Goal: Task Accomplishment & Management: Use online tool/utility

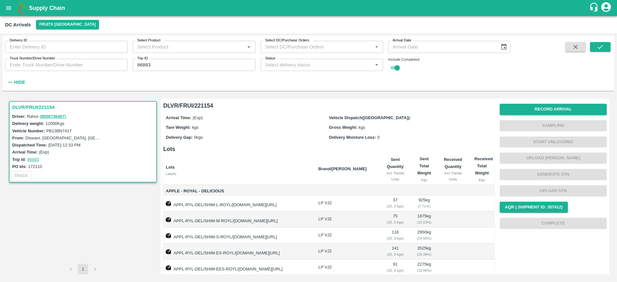
scroll to position [55, 0]
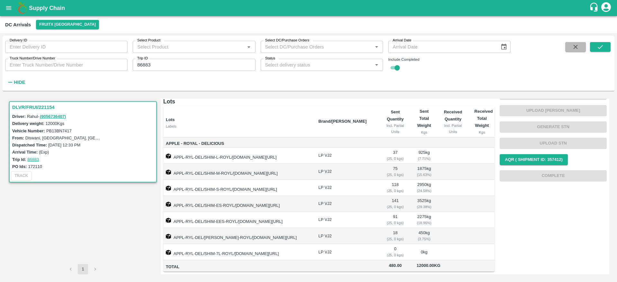
click at [572, 46] on icon "button" at bounding box center [575, 46] width 7 height 7
checkbox input "false"
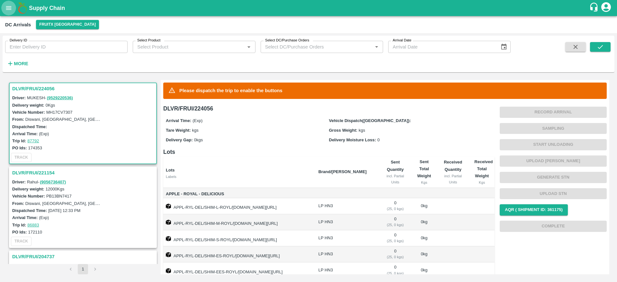
click at [9, 5] on icon "open drawer" at bounding box center [8, 8] width 7 height 7
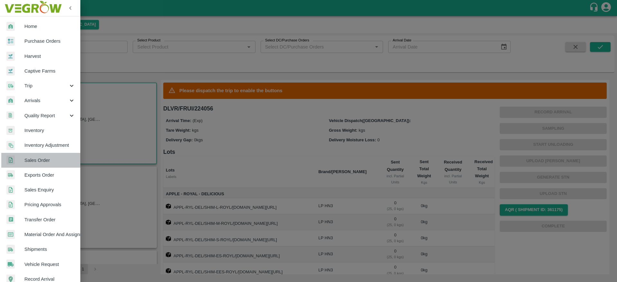
click at [46, 160] on span "Sales Order" at bounding box center [49, 160] width 51 height 7
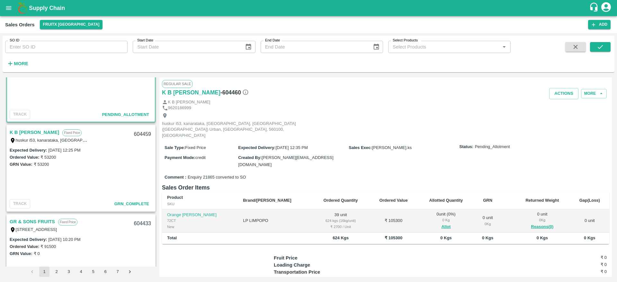
scroll to position [43, 0]
click at [35, 137] on div "huskur i53, kanarataka, bangalore, Bengaluru (Bangalore) Urban, Karnataka, 5601…" at bounding box center [50, 139] width 80 height 7
click at [34, 135] on link "K B Vinod Kumar" at bounding box center [35, 132] width 50 height 8
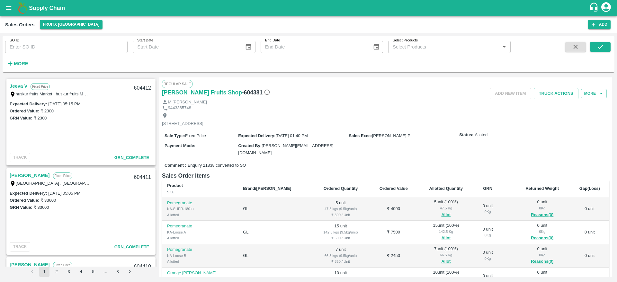
scroll to position [79, 0]
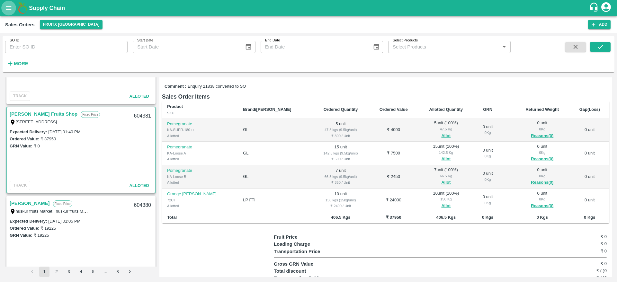
click at [4, 6] on button "open drawer" at bounding box center [8, 8] width 15 height 15
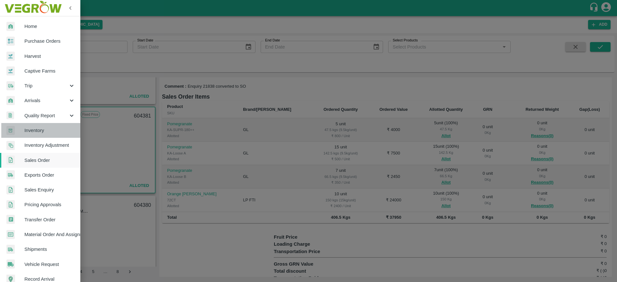
click at [55, 131] on span "Inventory" at bounding box center [49, 130] width 51 height 7
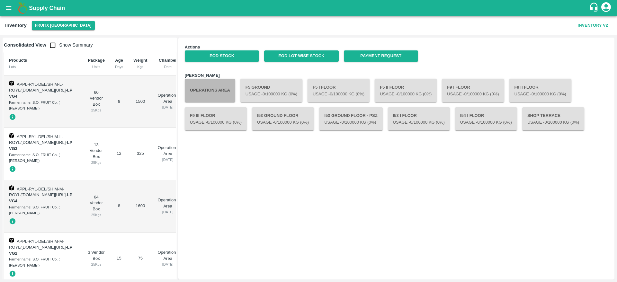
click at [221, 91] on button "Operations Area" at bounding box center [210, 90] width 50 height 23
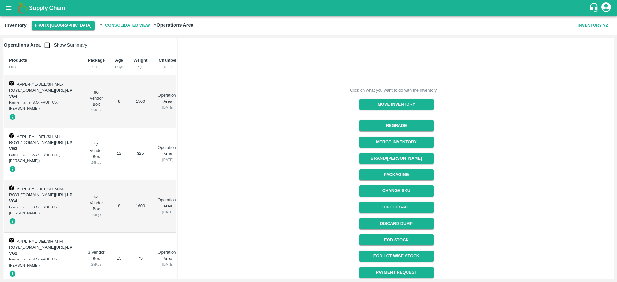
scroll to position [50, 0]
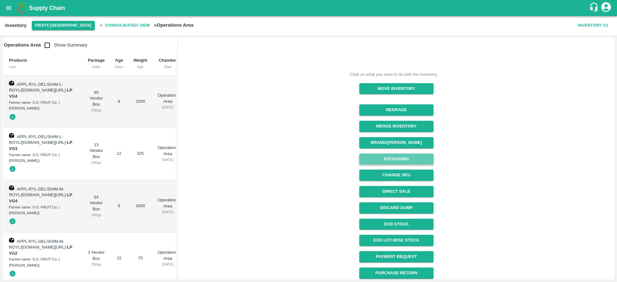
click at [413, 161] on button "Packaging" at bounding box center [396, 159] width 74 height 11
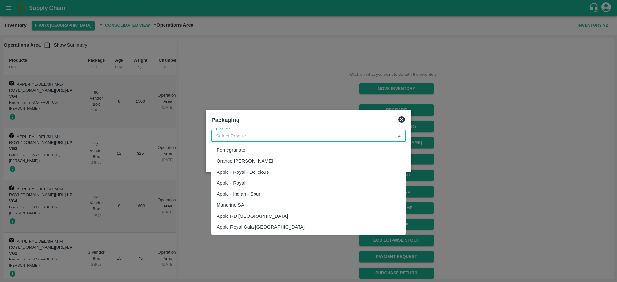
click at [312, 134] on input "Product   *" at bounding box center [303, 136] width 180 height 8
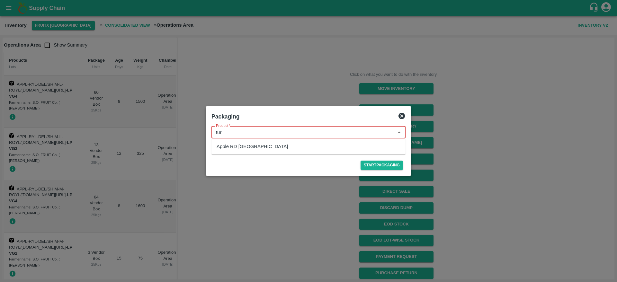
click at [257, 142] on div "Apple RD Turkey" at bounding box center [309, 146] width 194 height 11
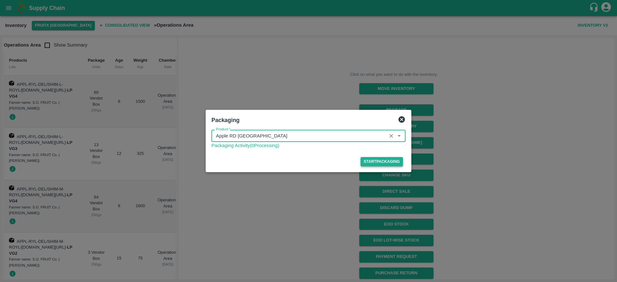
type input "Apple RD Turkey"
click at [386, 160] on button "Start Packaging" at bounding box center [382, 161] width 42 height 9
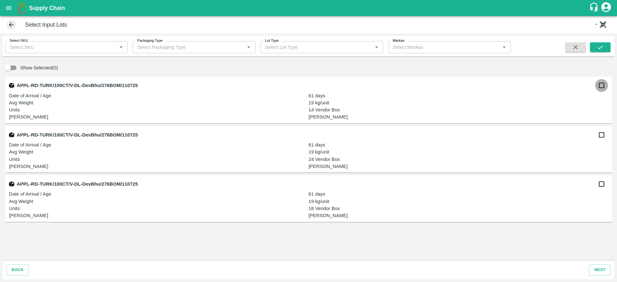
click at [604, 85] on input "checkbox" at bounding box center [601, 85] width 13 height 13
checkbox input "true"
click at [605, 270] on button "next" at bounding box center [600, 270] width 22 height 11
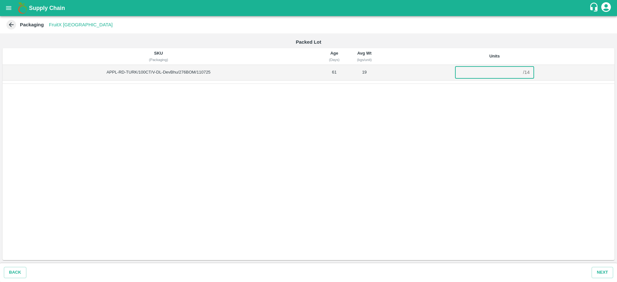
click at [498, 74] on input "number" at bounding box center [488, 72] width 66 height 12
type input "14"
click at [607, 275] on button "Next" at bounding box center [603, 272] width 22 height 11
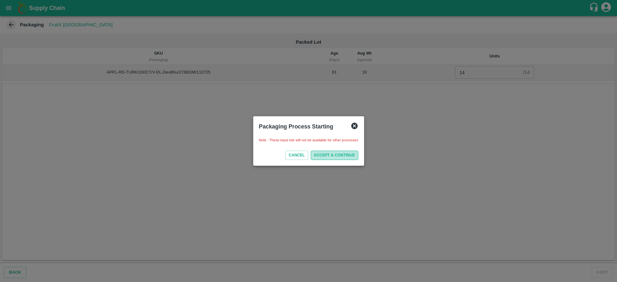
click at [330, 156] on button "ACCEPT & CONTINUE" at bounding box center [335, 155] width 48 height 9
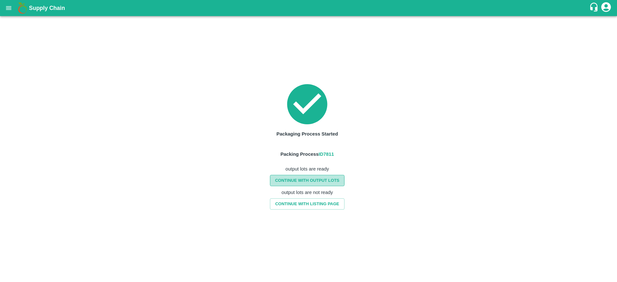
click at [321, 183] on link "CONTINUE WITH OUTPUT LOTS" at bounding box center [307, 180] width 75 height 11
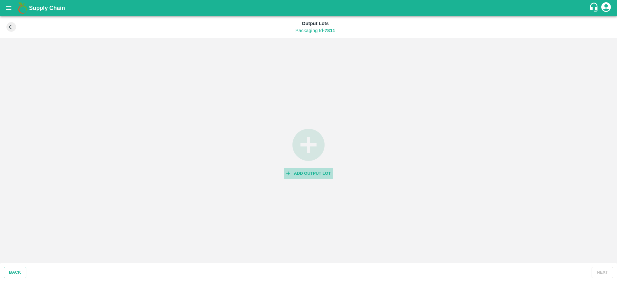
click at [312, 168] on button "Add Output Lot" at bounding box center [309, 173] width 50 height 11
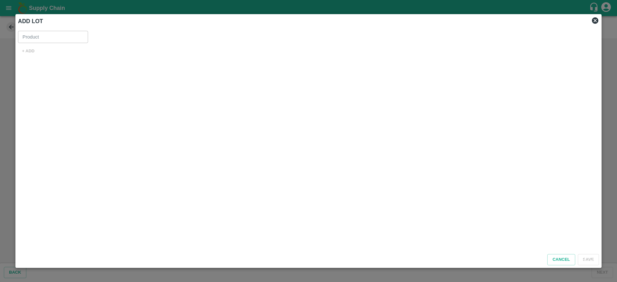
type input "Apple RD [GEOGRAPHIC_DATA]"
click at [36, 52] on button "+ ADD" at bounding box center [28, 51] width 21 height 11
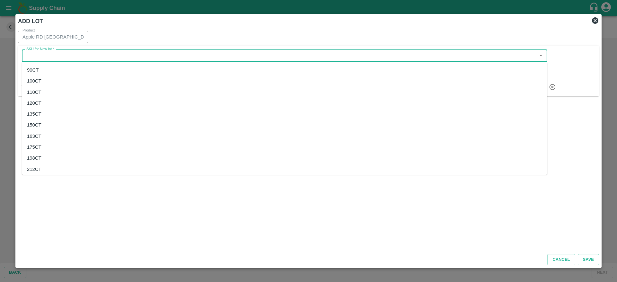
click at [153, 59] on input "SKU for New lot   *" at bounding box center [279, 55] width 511 height 8
type input "c"
click at [70, 72] on div "B Grade" at bounding box center [285, 70] width 526 height 11
type input "B Grade"
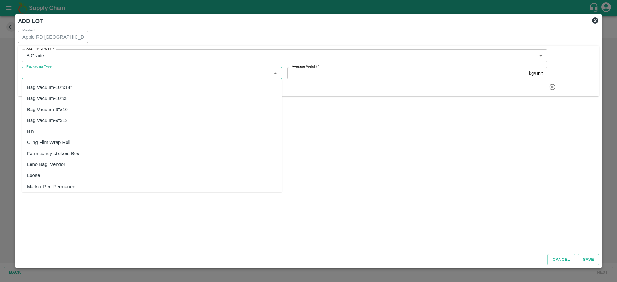
click at [122, 71] on input "Packaging Type   *" at bounding box center [147, 73] width 246 height 8
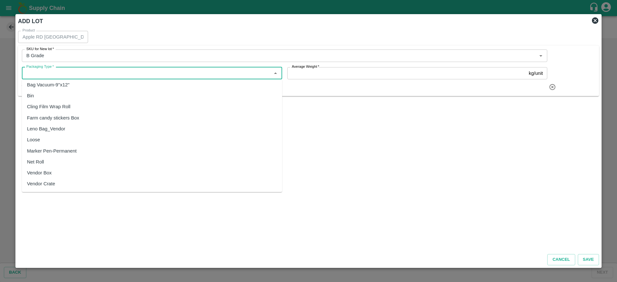
click at [71, 171] on div "Vendor Box" at bounding box center [152, 172] width 260 height 11
type input "Vendor Box"
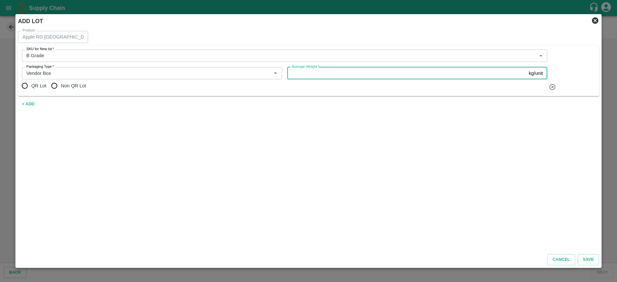
click at [353, 76] on input "Average Weight   *" at bounding box center [406, 73] width 239 height 12
type input "19"
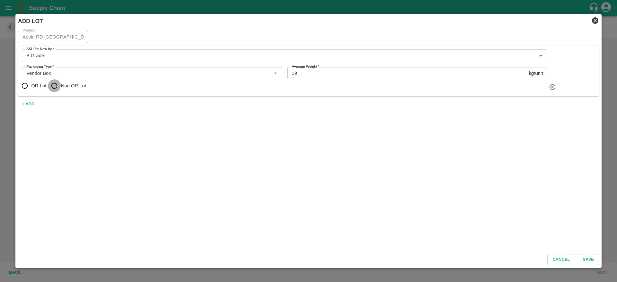
click at [55, 89] on input "Non QR Lot" at bounding box center [54, 85] width 13 height 13
radio input "true"
click at [585, 259] on button "Save" at bounding box center [588, 259] width 21 height 11
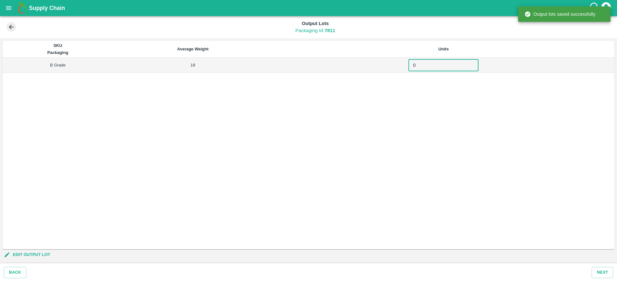
click at [427, 66] on input "0" at bounding box center [444, 65] width 70 height 12
type input "14"
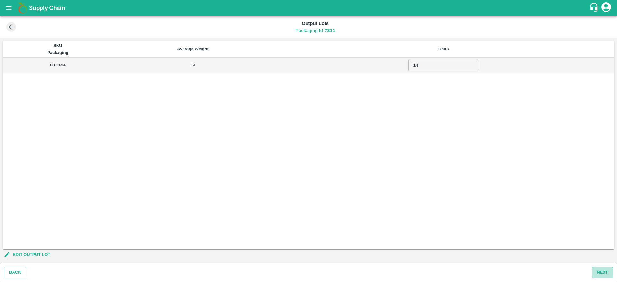
click at [608, 272] on button "Next" at bounding box center [603, 272] width 22 height 11
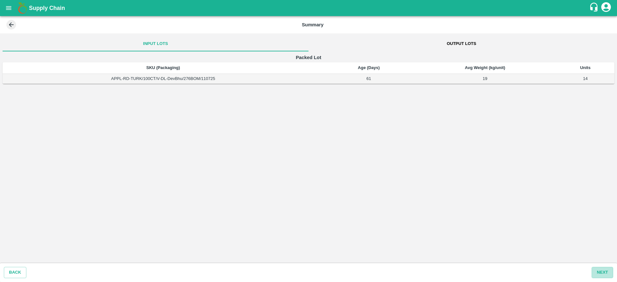
click at [608, 272] on button "Next" at bounding box center [603, 272] width 22 height 11
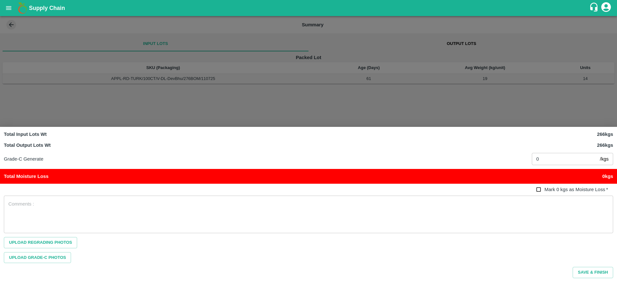
click at [550, 191] on span "Mark 0 kgs as Moisture Loss" at bounding box center [575, 189] width 61 height 5
click at [545, 191] on input "Mark 0 kgs as Moisture Loss   *" at bounding box center [539, 190] width 12 height 12
checkbox input "true"
click at [566, 242] on div "Upload Regrading Photos" at bounding box center [308, 242] width 609 height 11
click at [587, 274] on button "Save & Finish" at bounding box center [593, 272] width 41 height 11
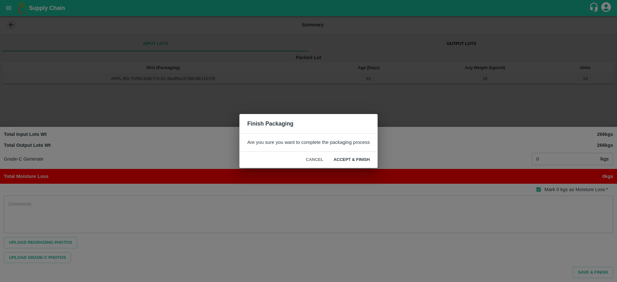
click at [359, 161] on button "ACCEPT & FINISH" at bounding box center [352, 159] width 47 height 11
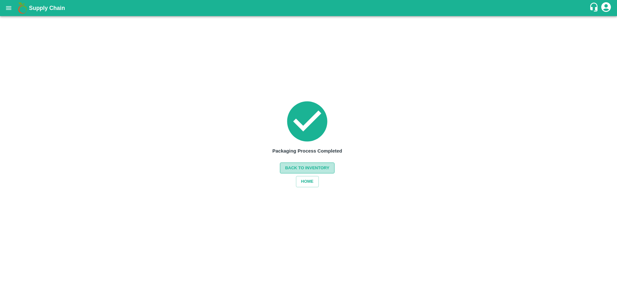
click at [321, 164] on button "Back to Inventory" at bounding box center [307, 168] width 55 height 11
